Goal: Understand process/instructions

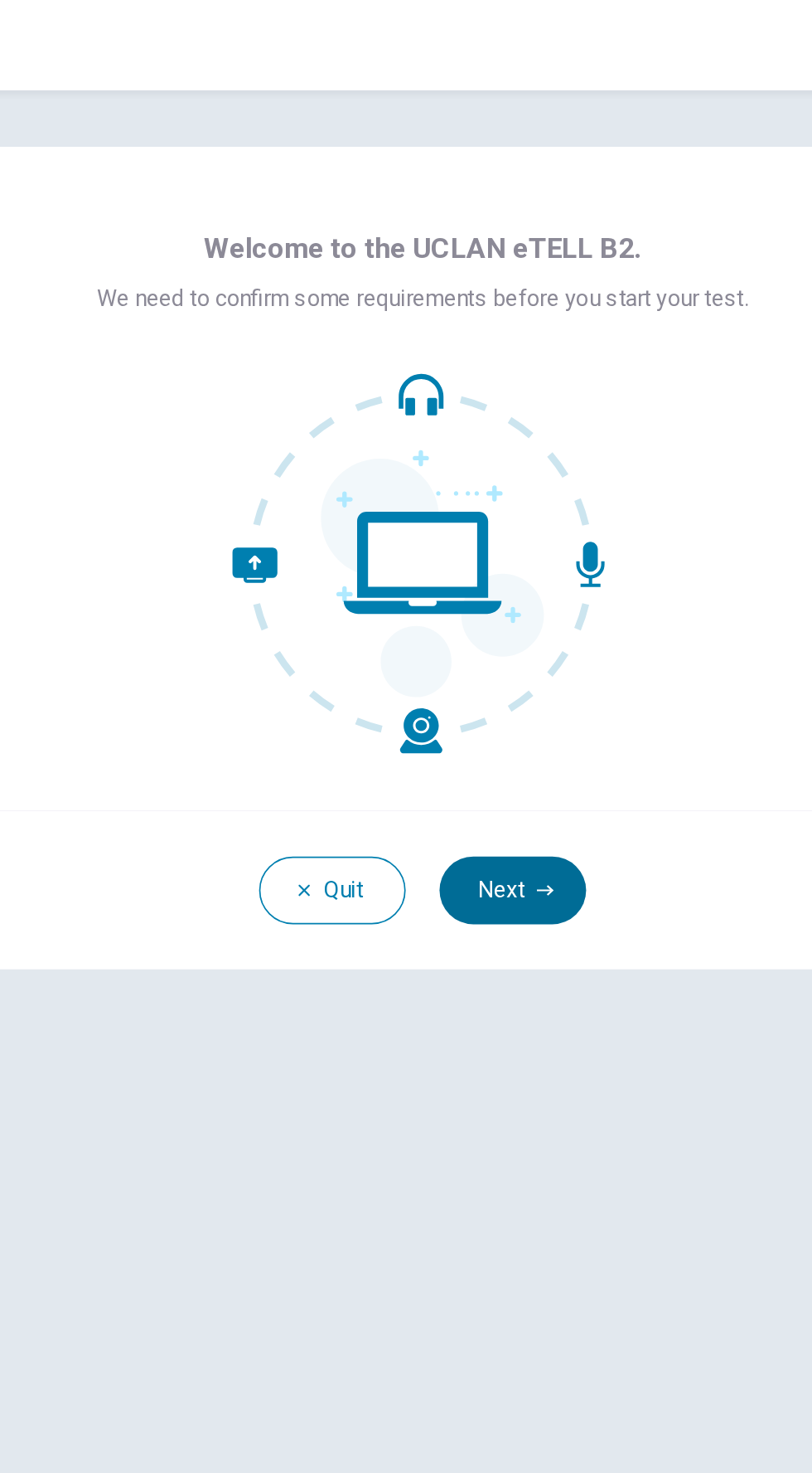
click at [470, 521] on button "Next" at bounding box center [459, 523] width 86 height 40
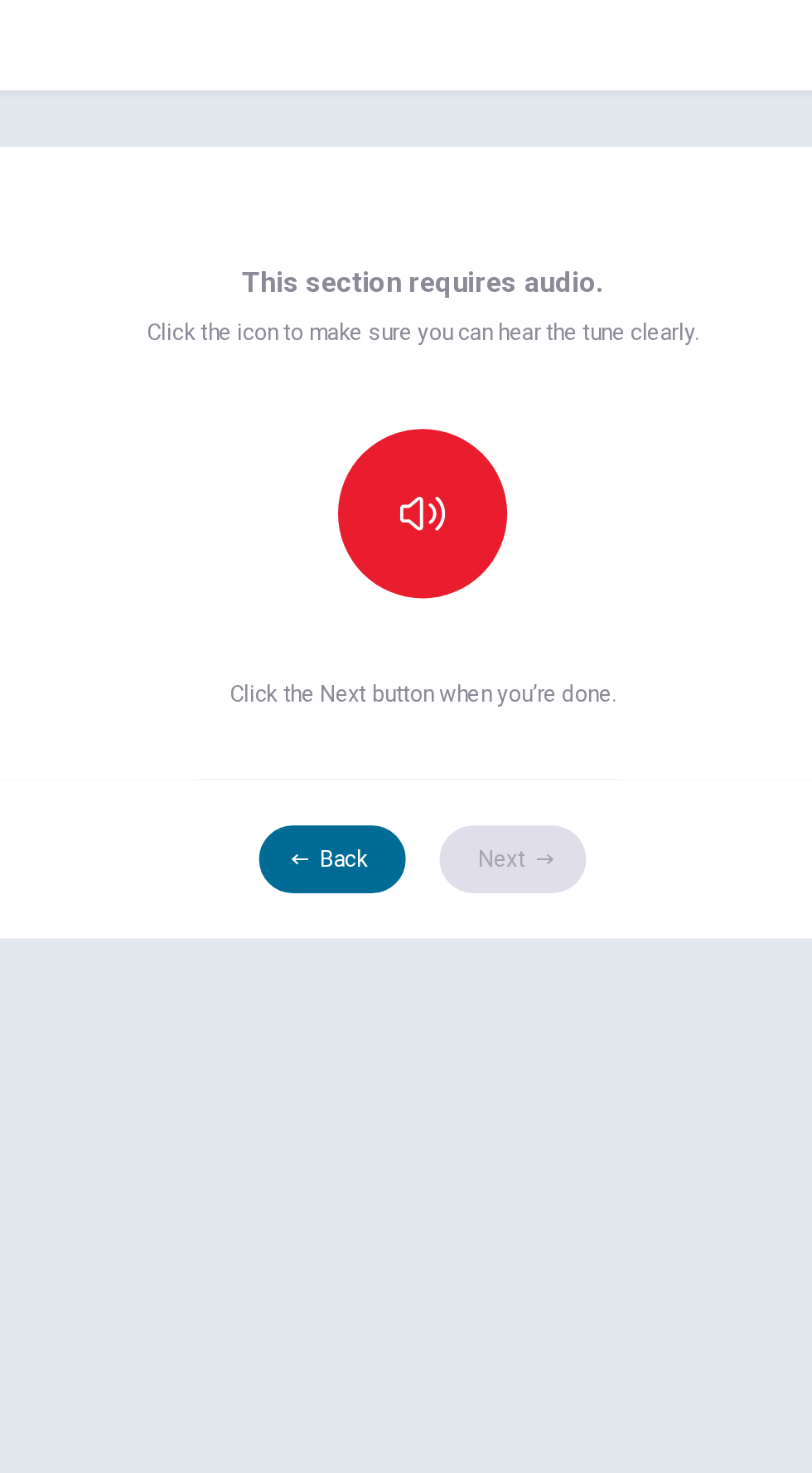
click at [363, 514] on button "Back" at bounding box center [352, 505] width 86 height 40
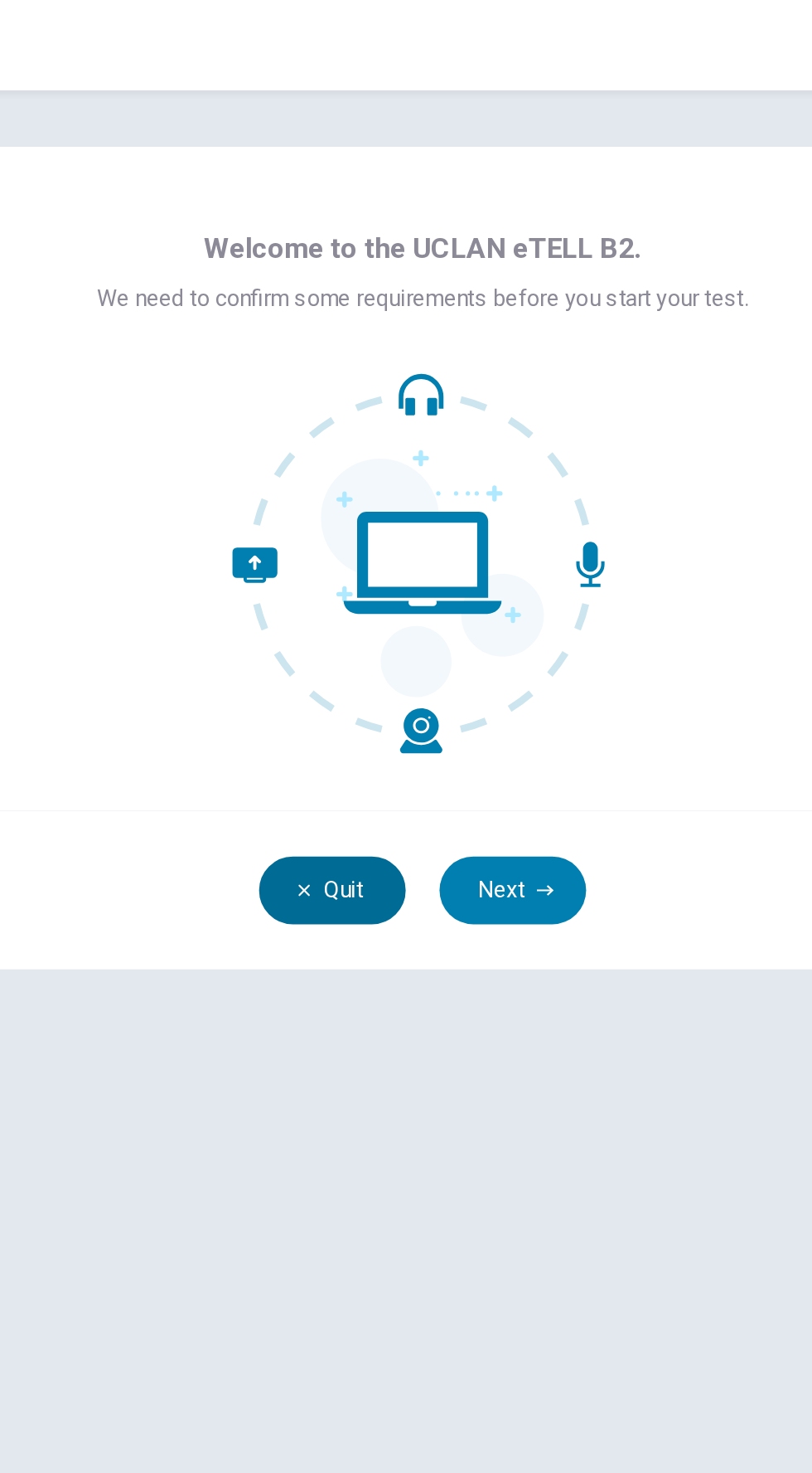
click at [359, 531] on button "Quit" at bounding box center [352, 523] width 86 height 40
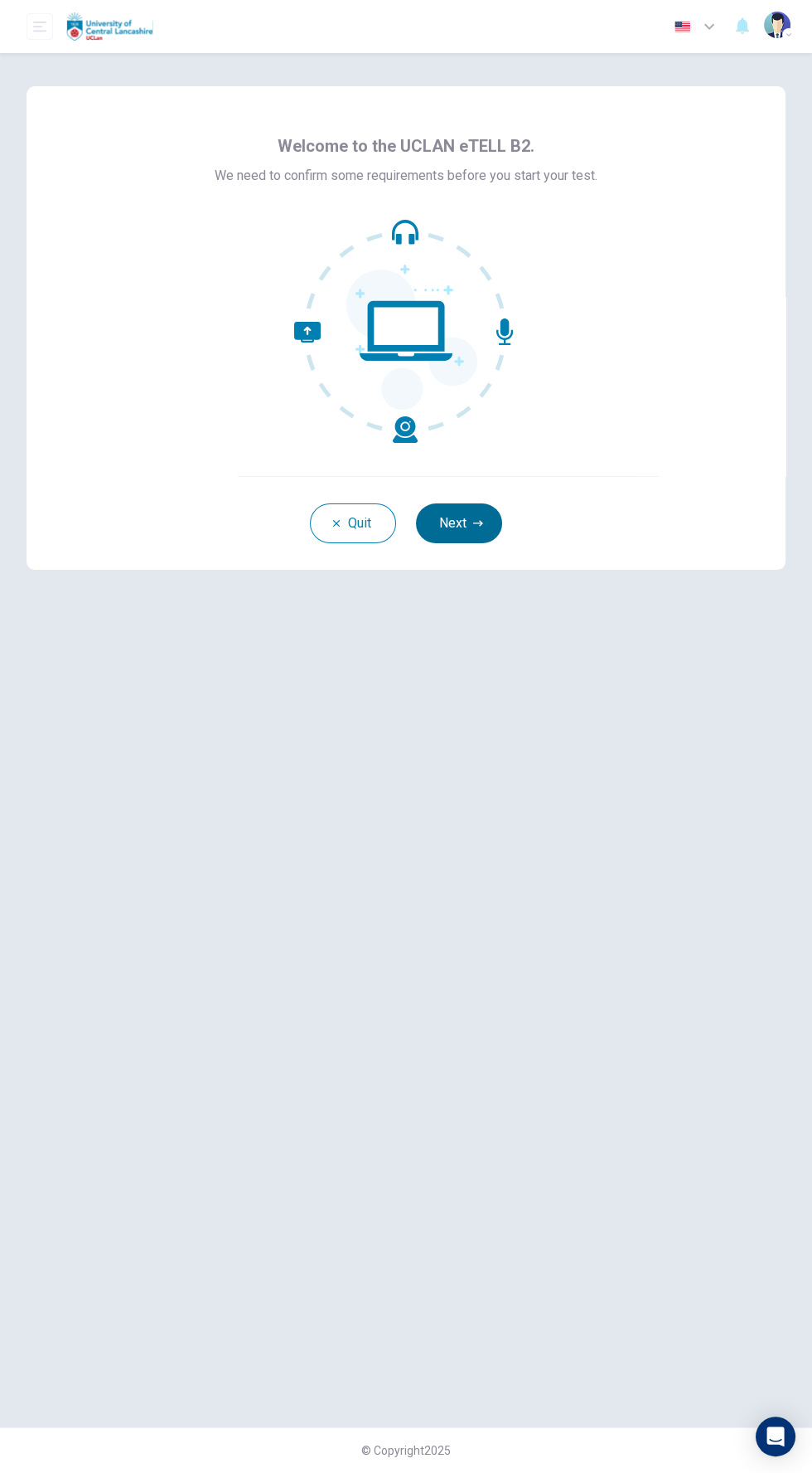
click at [477, 523] on icon "button" at bounding box center [478, 523] width 10 height 6
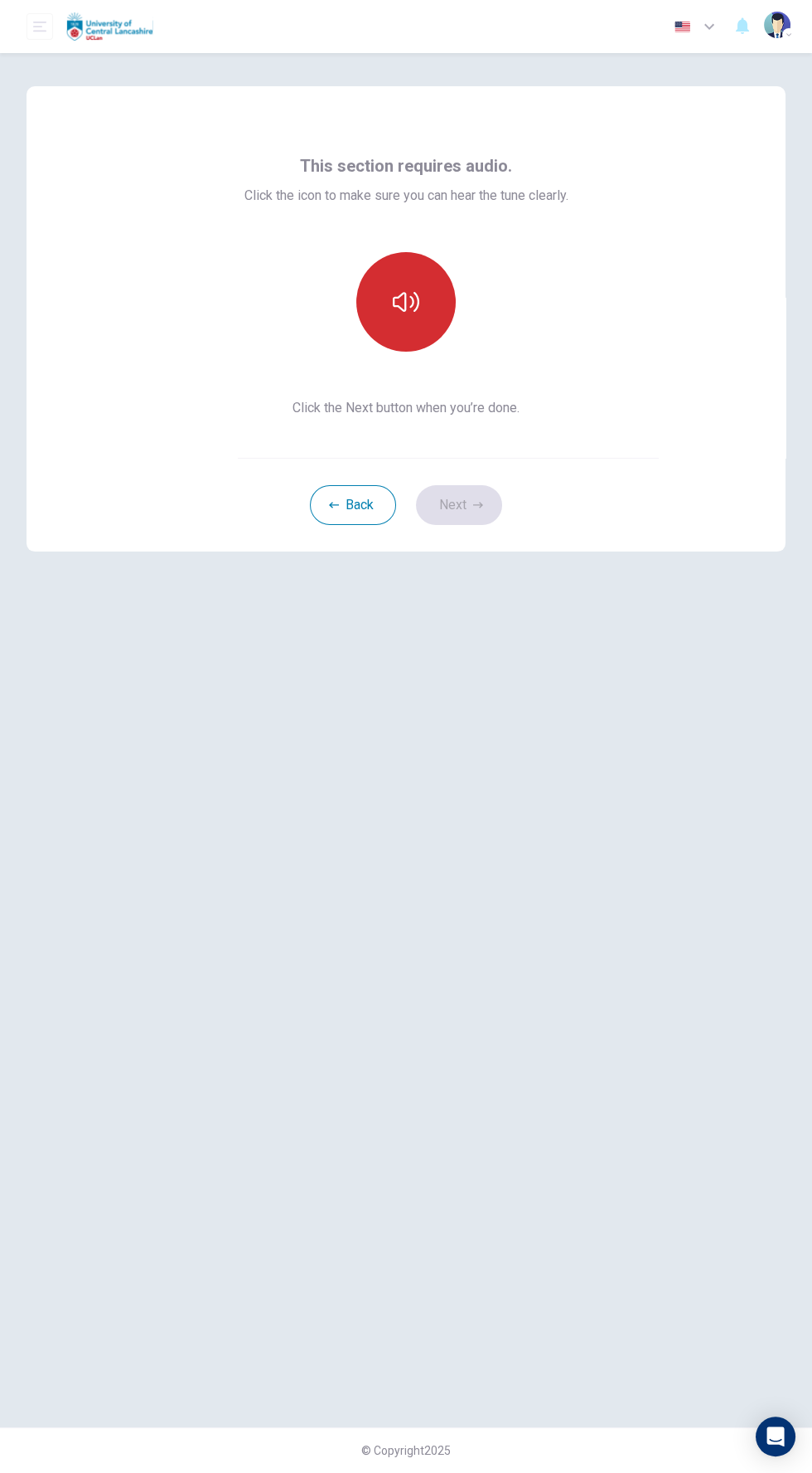
click at [420, 308] on button "button" at bounding box center [406, 301] width 100 height 100
click at [430, 323] on button "button" at bounding box center [406, 301] width 100 height 100
click at [445, 295] on button "button" at bounding box center [406, 301] width 100 height 100
click at [477, 504] on icon "button" at bounding box center [478, 504] width 10 height 6
